Goal: Information Seeking & Learning: Find specific fact

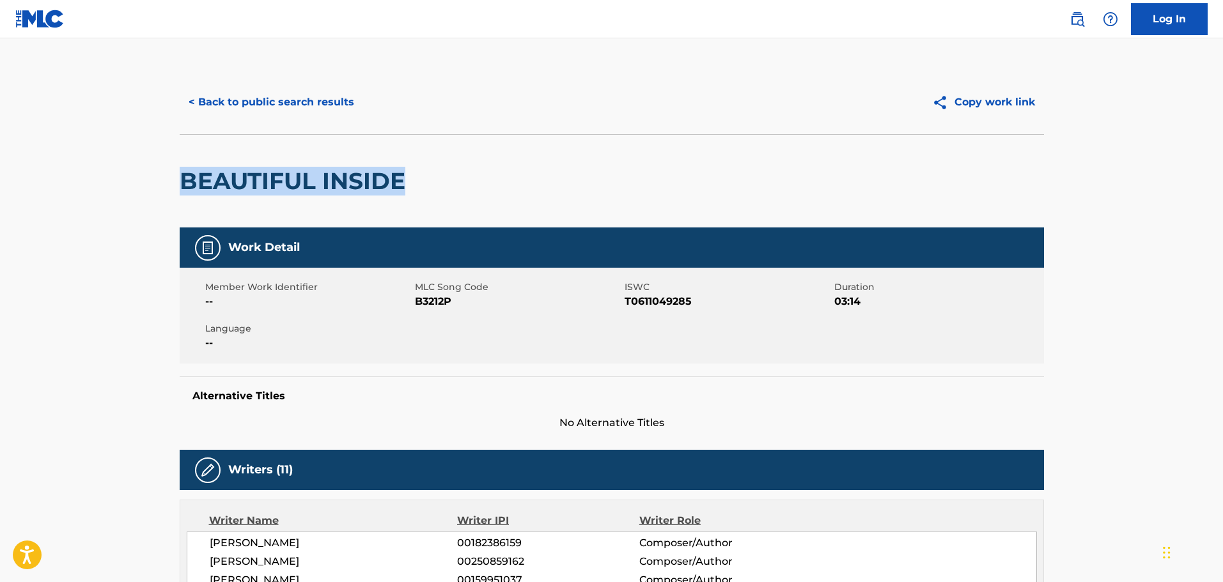
click at [304, 96] on button "< Back to public search results" at bounding box center [272, 102] width 184 height 32
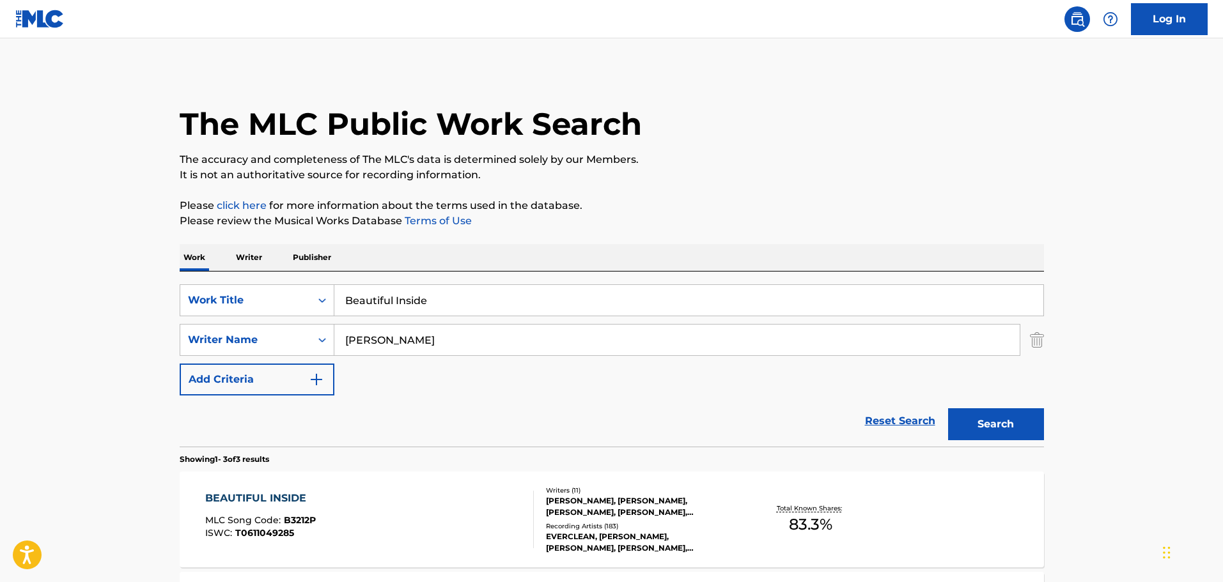
scroll to position [190, 0]
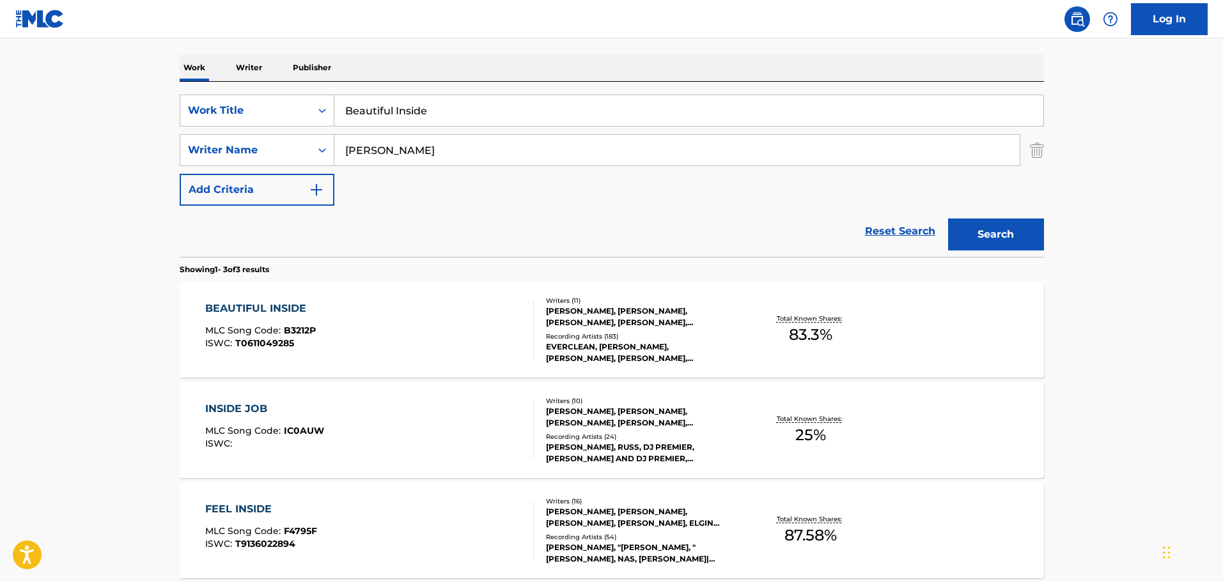
drag, startPoint x: 487, startPoint y: 115, endPoint x: 395, endPoint y: 104, distance: 92.1
click at [328, 103] on div "SearchWithCriteria74fa9f6b-87f2-4be0-bbee-7106758ee862 Work Title Beautiful Ins…" at bounding box center [612, 111] width 864 height 32
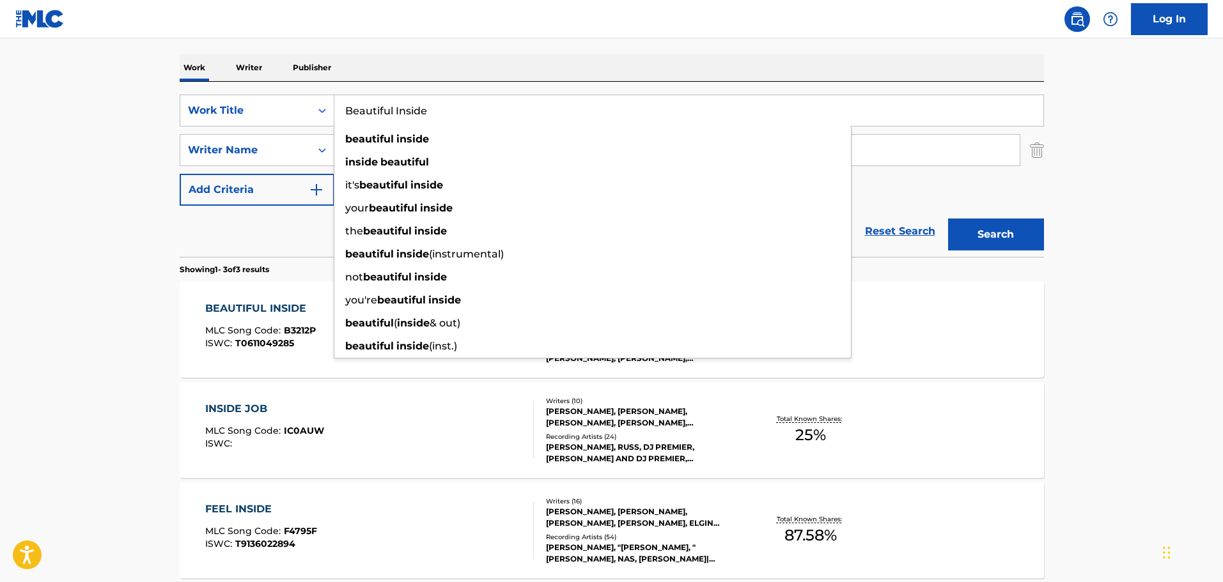
paste input "Can't Live Without It"
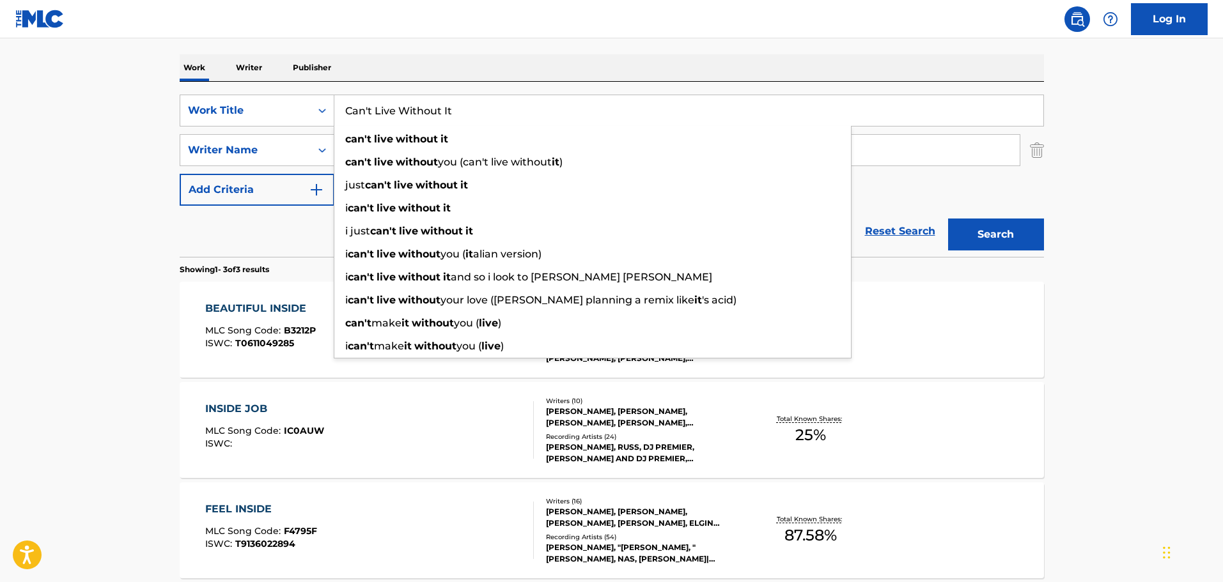
type input "Can't Live Without It"
click at [105, 187] on main "The MLC Public Work Search The accuracy and completeness of The MLC's data is d…" at bounding box center [611, 246] width 1223 height 797
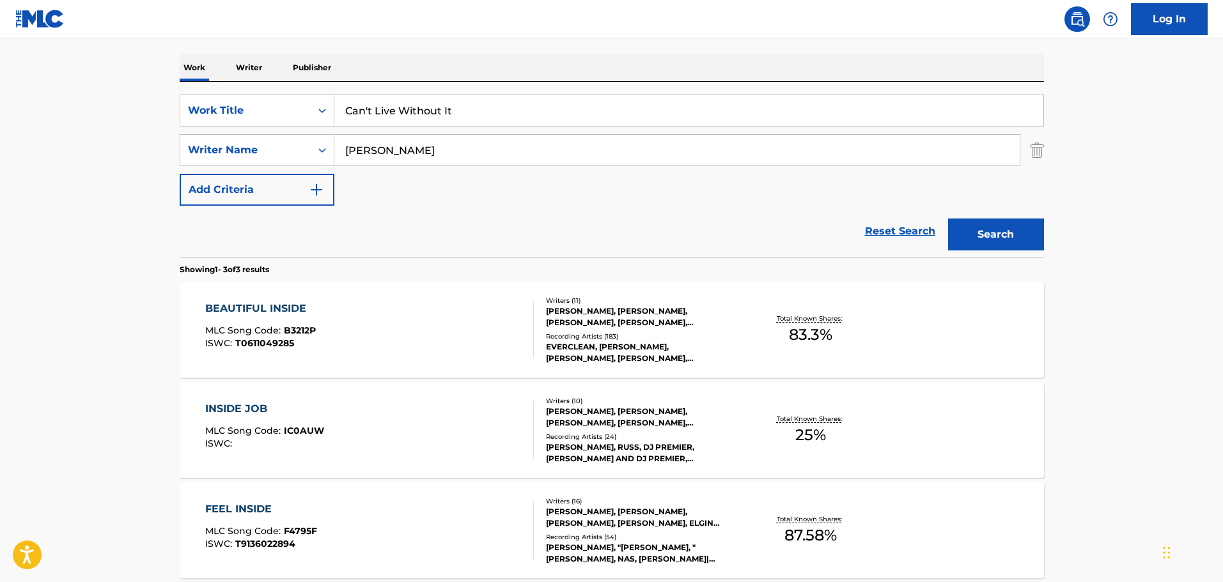
click at [1035, 244] on button "Search" at bounding box center [996, 235] width 96 height 32
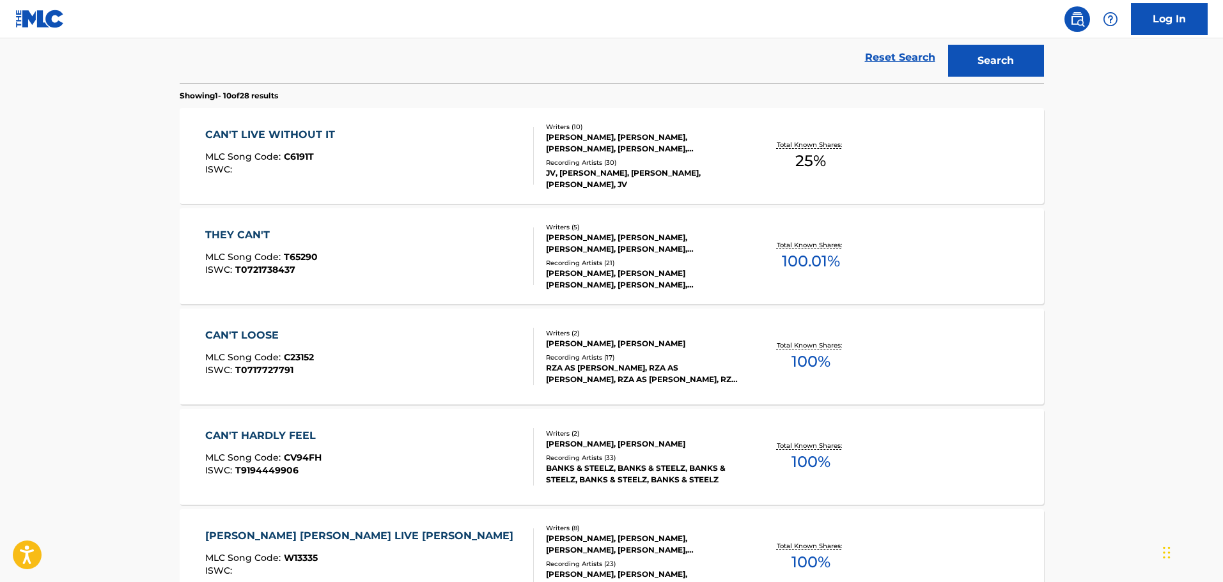
scroll to position [382, 0]
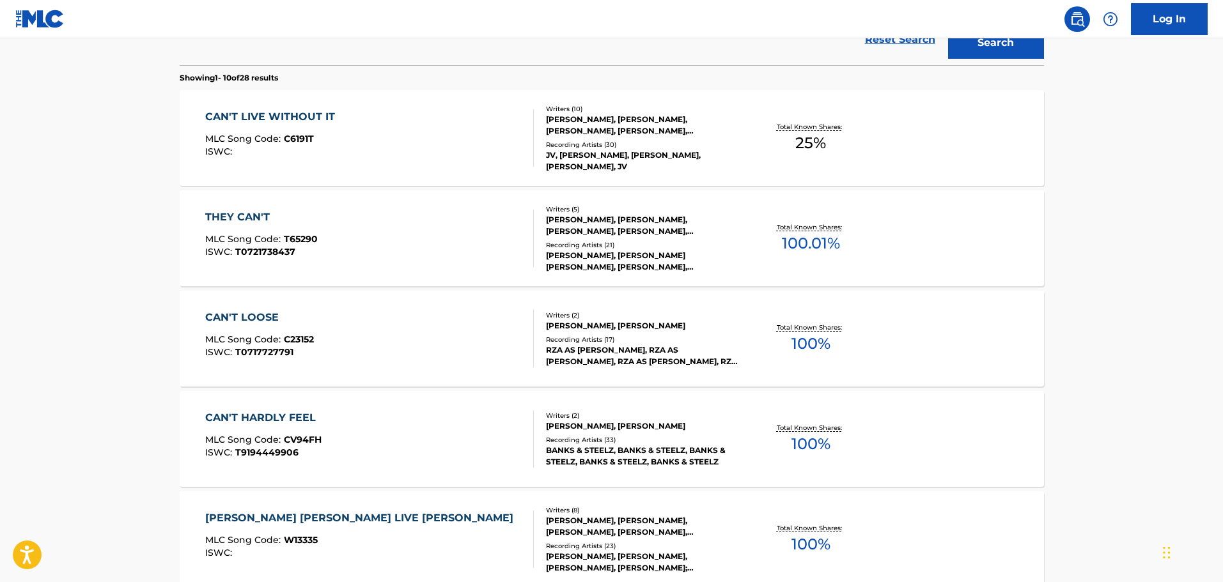
click at [361, 159] on div "CAN'T LIVE WITHOUT IT MLC Song Code : C6191T ISWC :" at bounding box center [369, 138] width 329 height 58
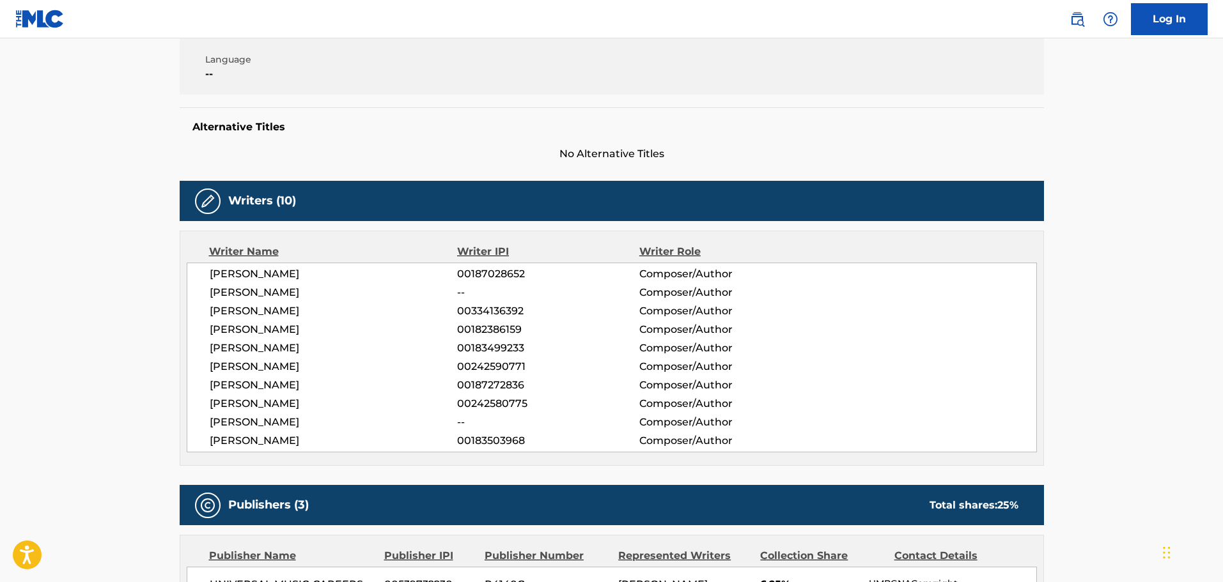
scroll to position [448, 0]
